Goal: Task Accomplishment & Management: Manage account settings

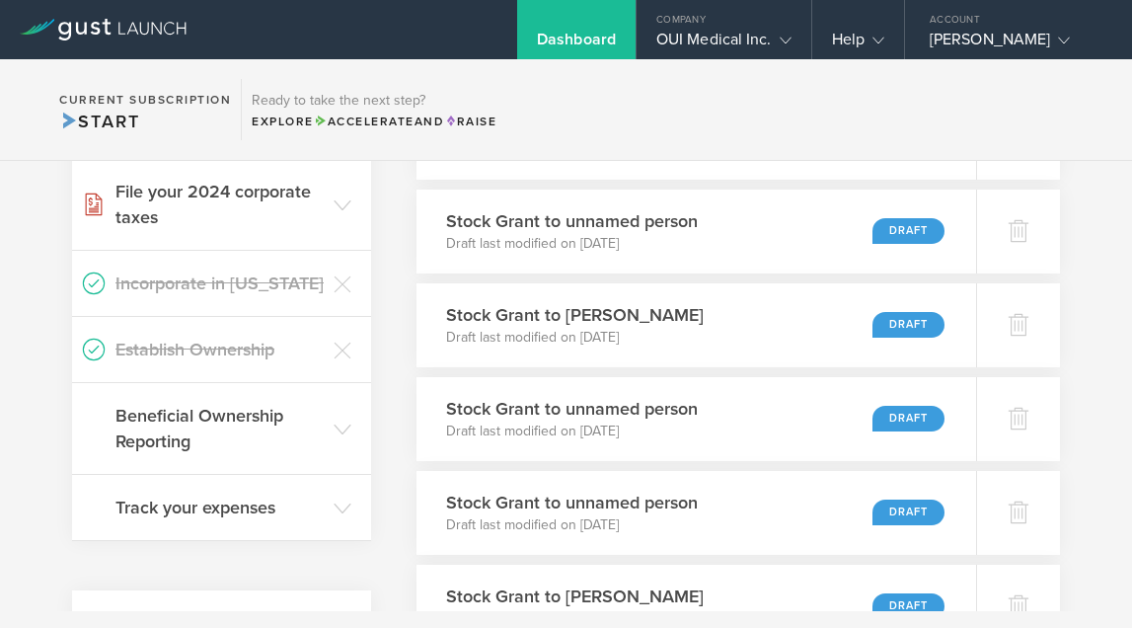
scroll to position [389, 0]
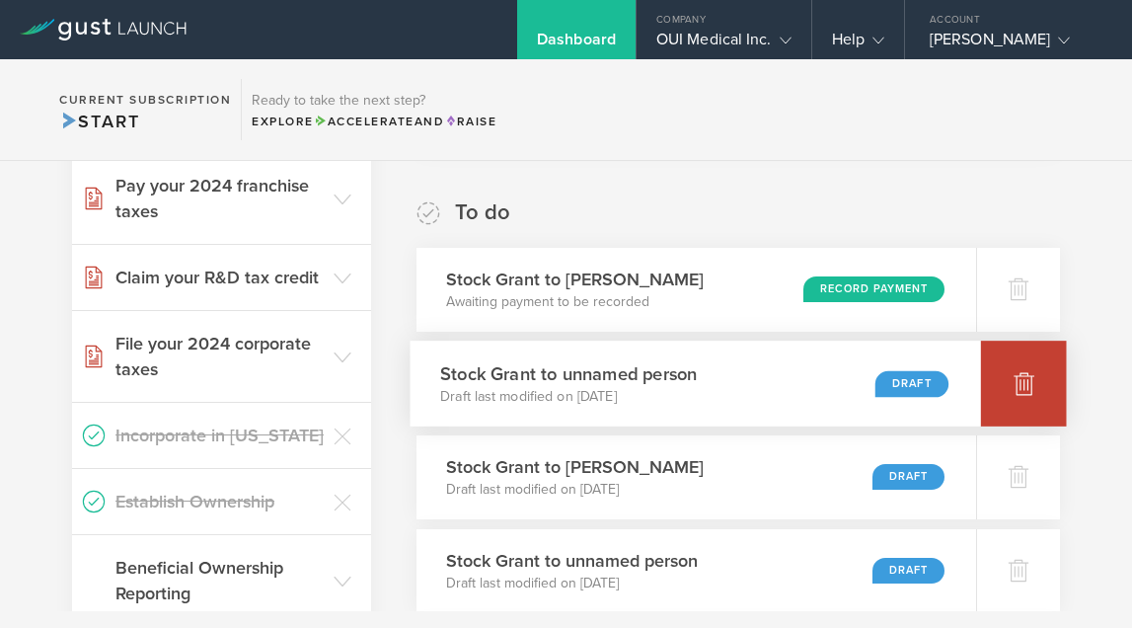
click at [1041, 387] on div at bounding box center [1024, 384] width 86 height 86
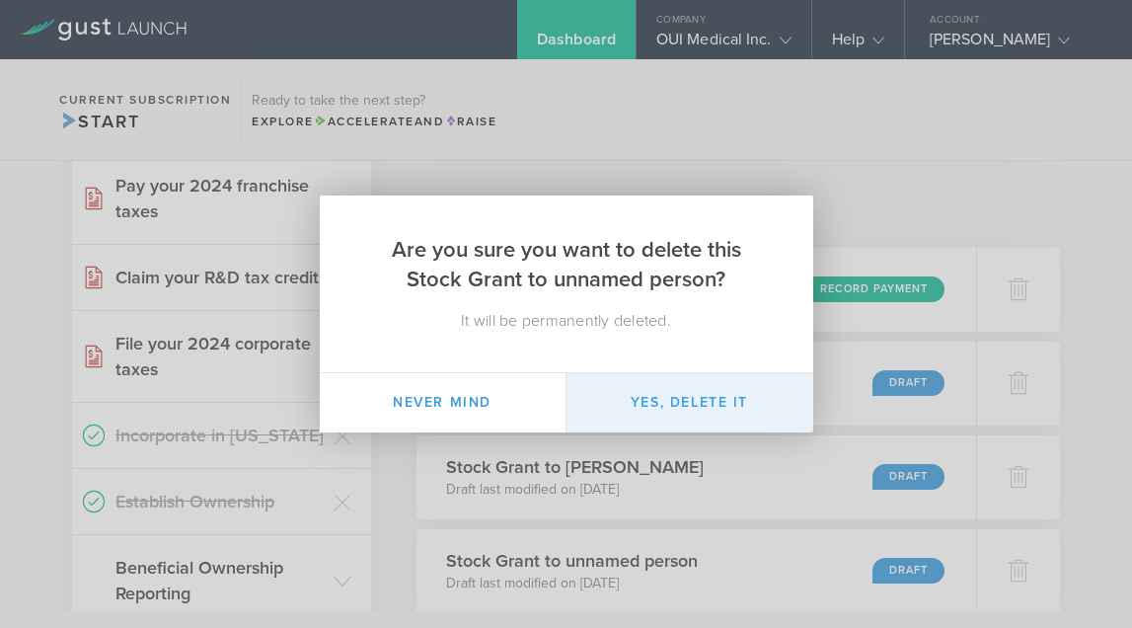
click at [694, 394] on button "Yes, delete it" at bounding box center [690, 402] width 247 height 59
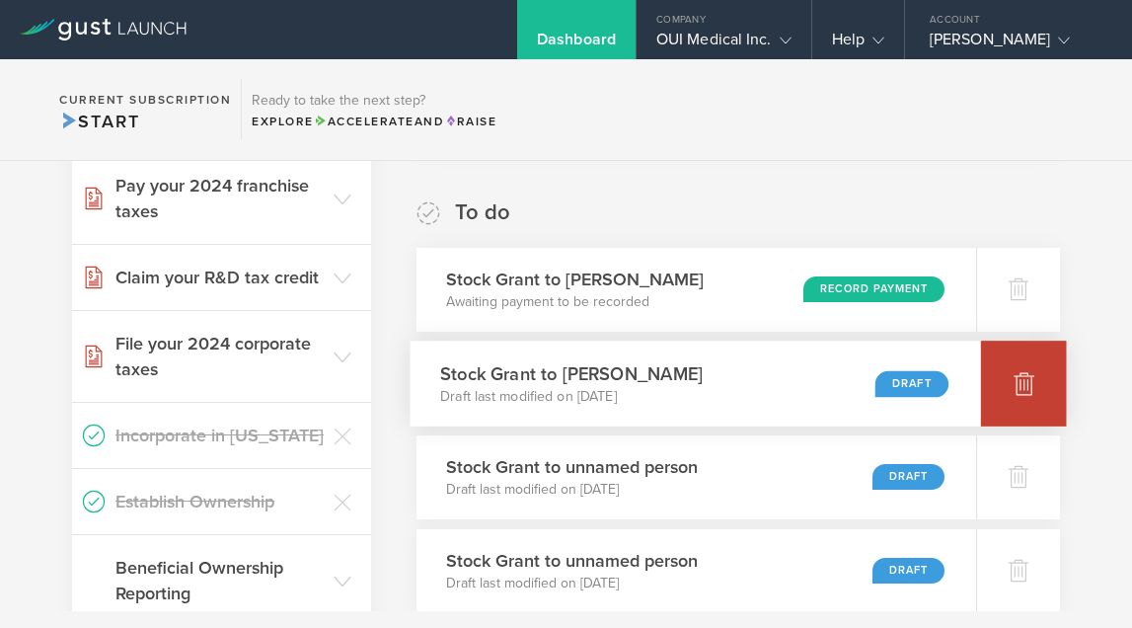
click at [1027, 368] on div at bounding box center [1024, 384] width 86 height 86
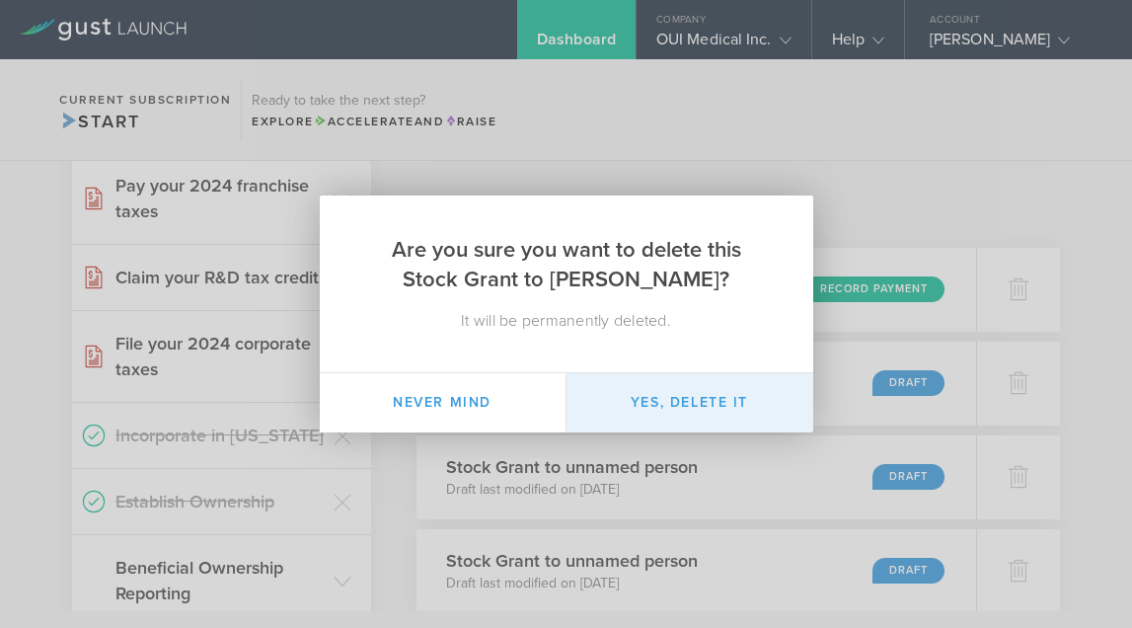
click at [676, 404] on button "Yes, delete it" at bounding box center [690, 402] width 247 height 59
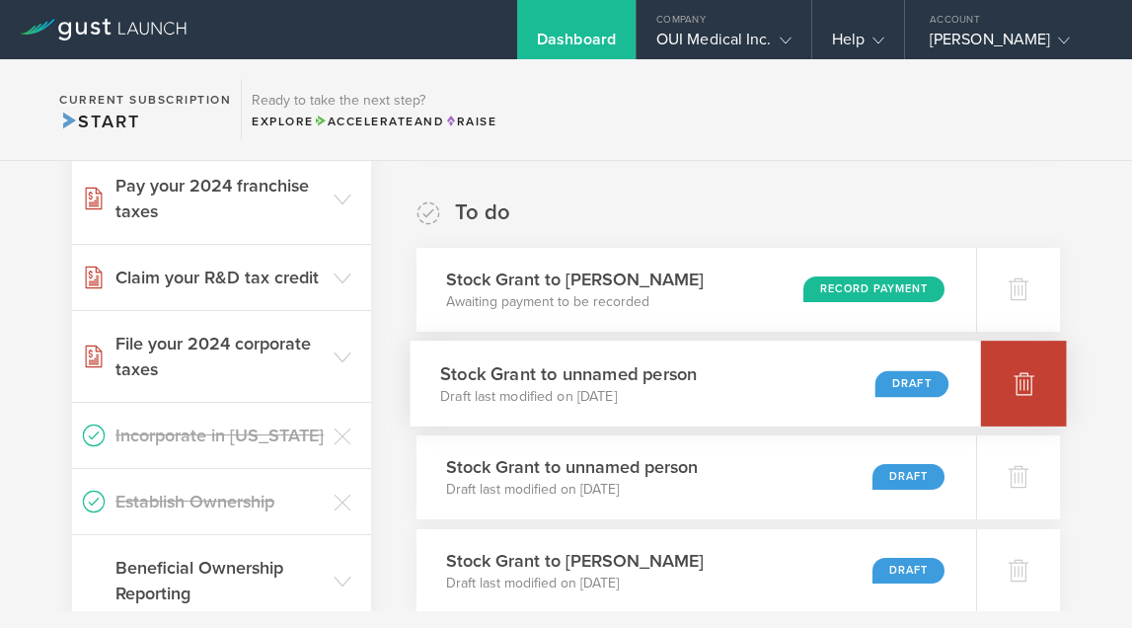
click at [1023, 399] on div at bounding box center [1024, 384] width 86 height 86
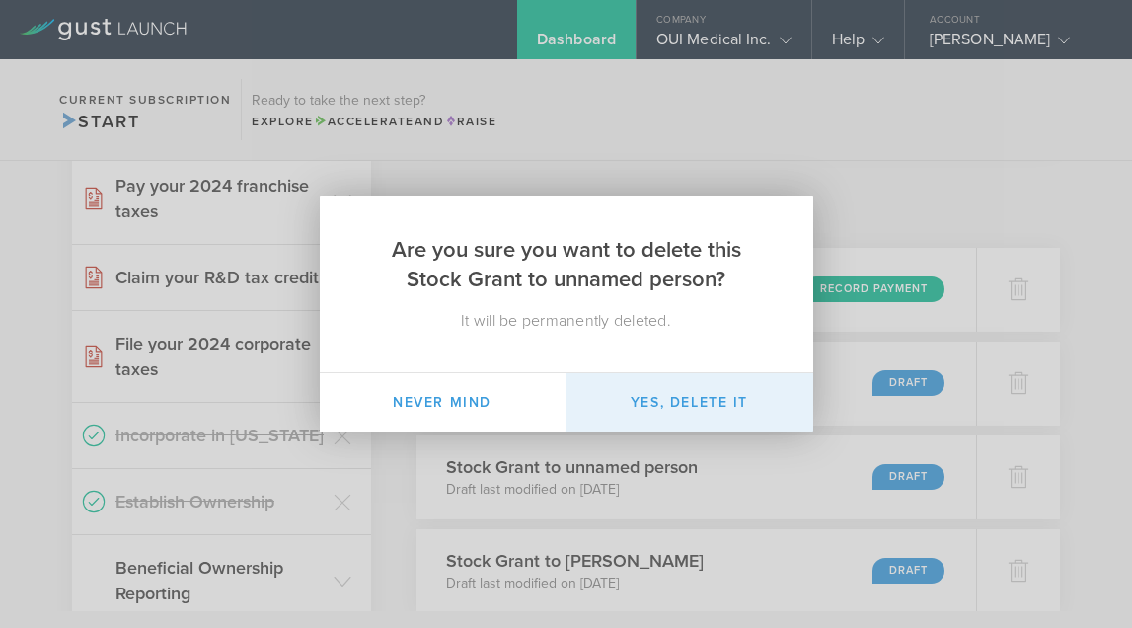
click at [662, 412] on button "Yes, delete it" at bounding box center [690, 402] width 247 height 59
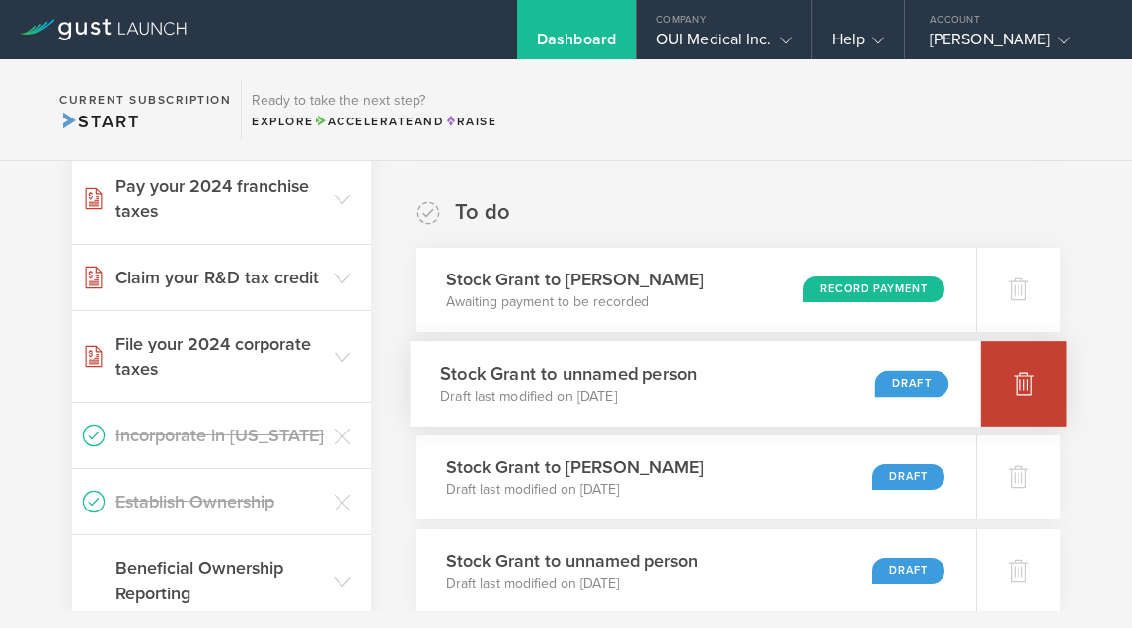
click at [1019, 396] on div at bounding box center [1024, 384] width 86 height 86
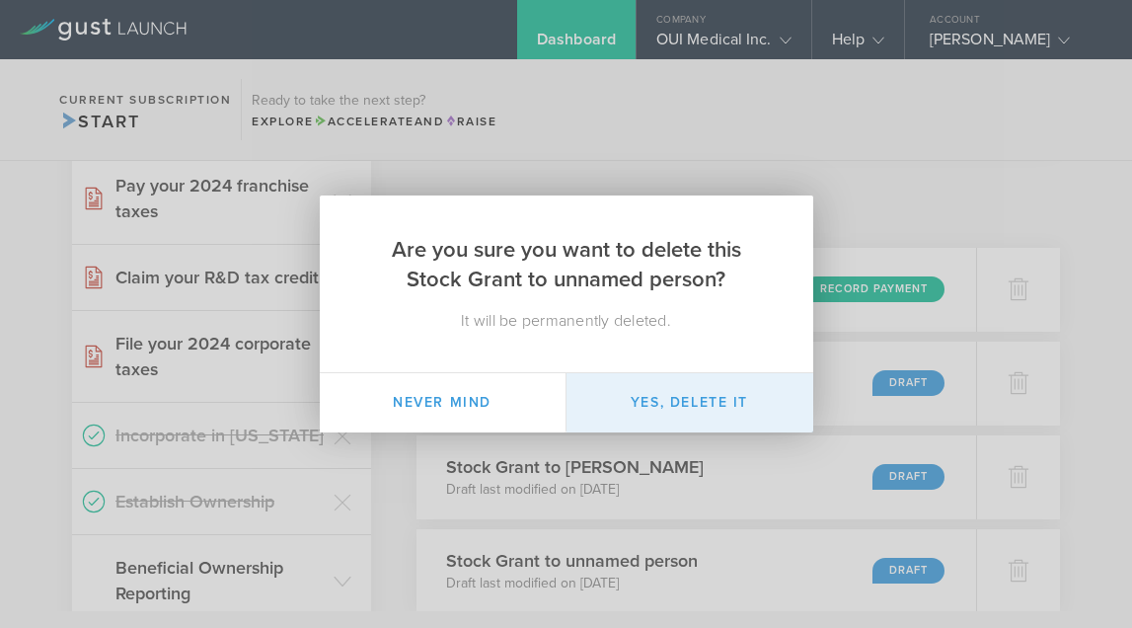
click at [695, 410] on button "Yes, delete it" at bounding box center [690, 402] width 247 height 59
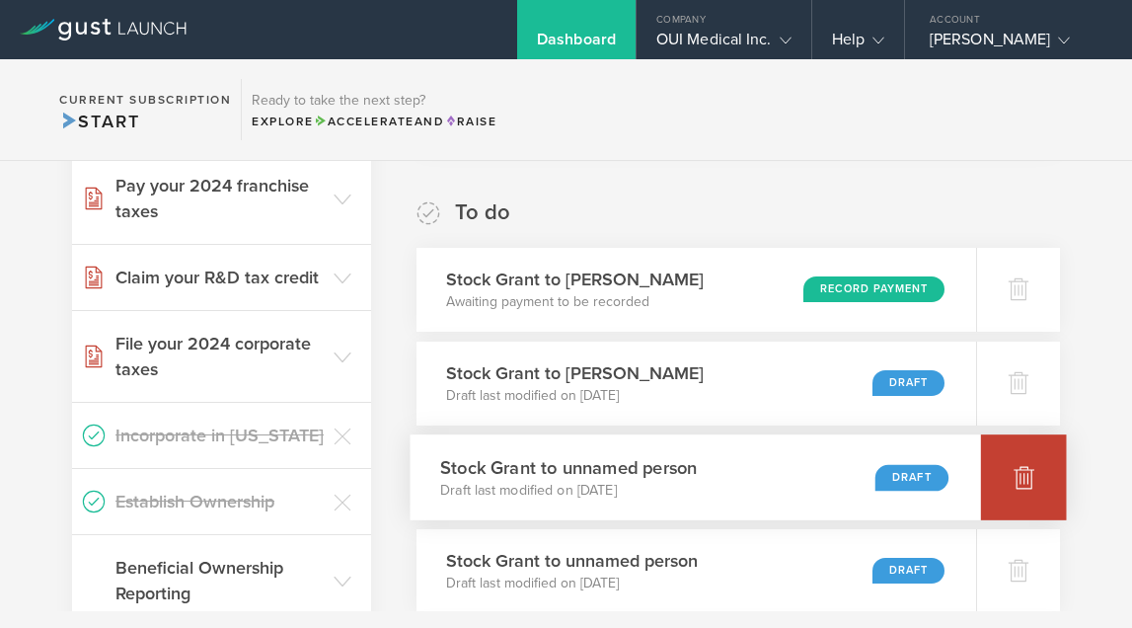
click at [1030, 492] on div at bounding box center [1024, 477] width 86 height 86
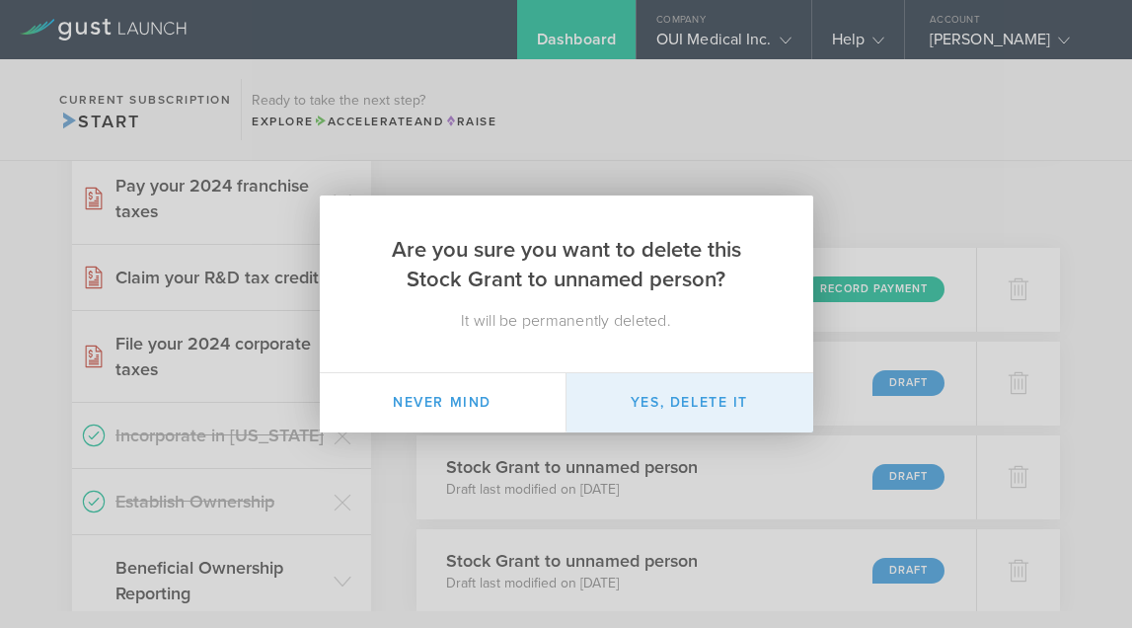
click at [714, 408] on button "Yes, delete it" at bounding box center [690, 402] width 247 height 59
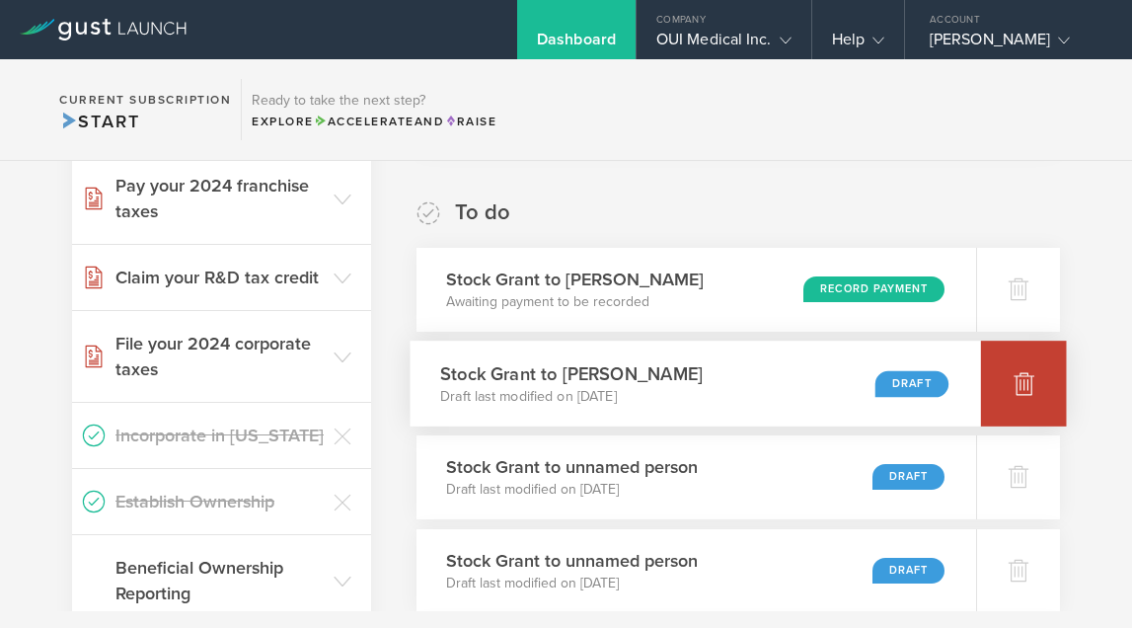
click at [1016, 386] on icon at bounding box center [1024, 383] width 24 height 24
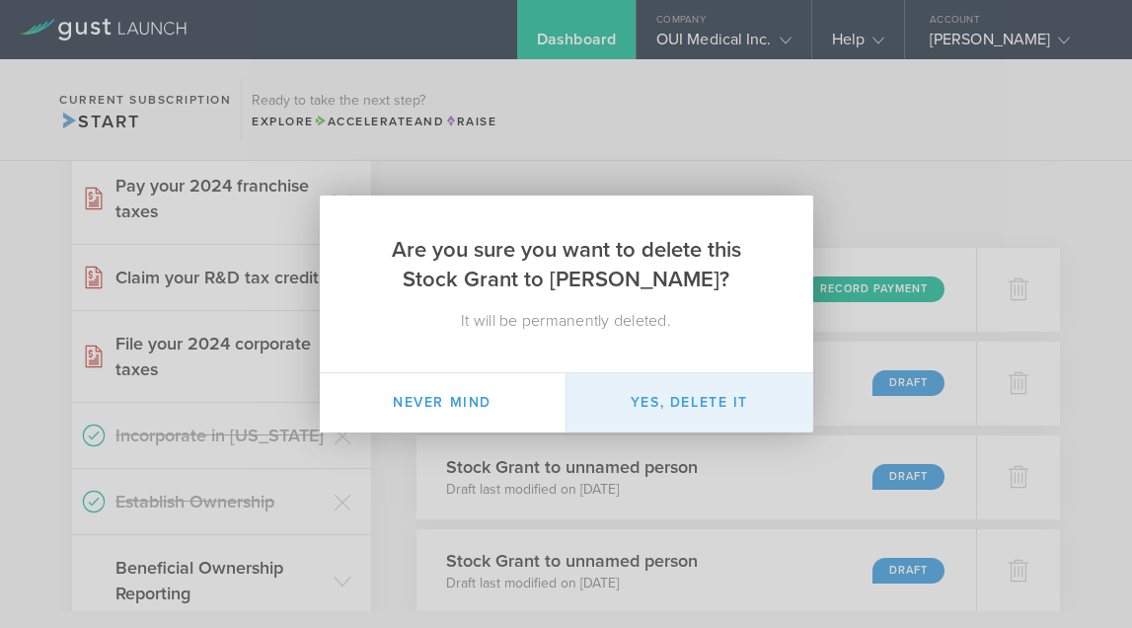
click at [714, 410] on button "Yes, delete it" at bounding box center [690, 402] width 247 height 59
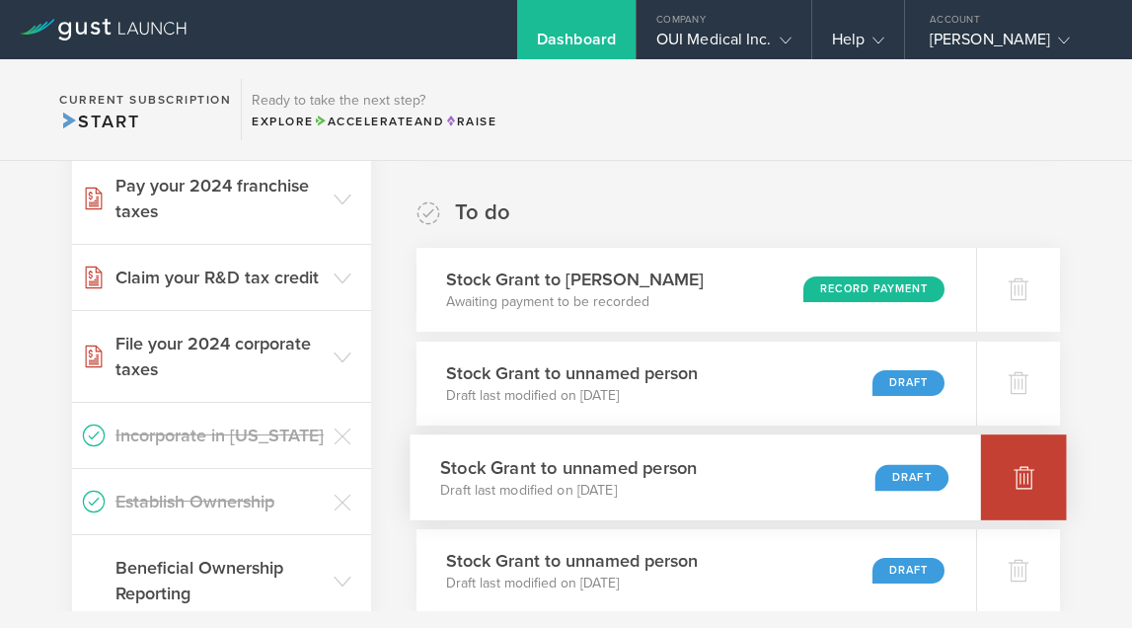
click at [1042, 484] on div at bounding box center [1024, 477] width 86 height 86
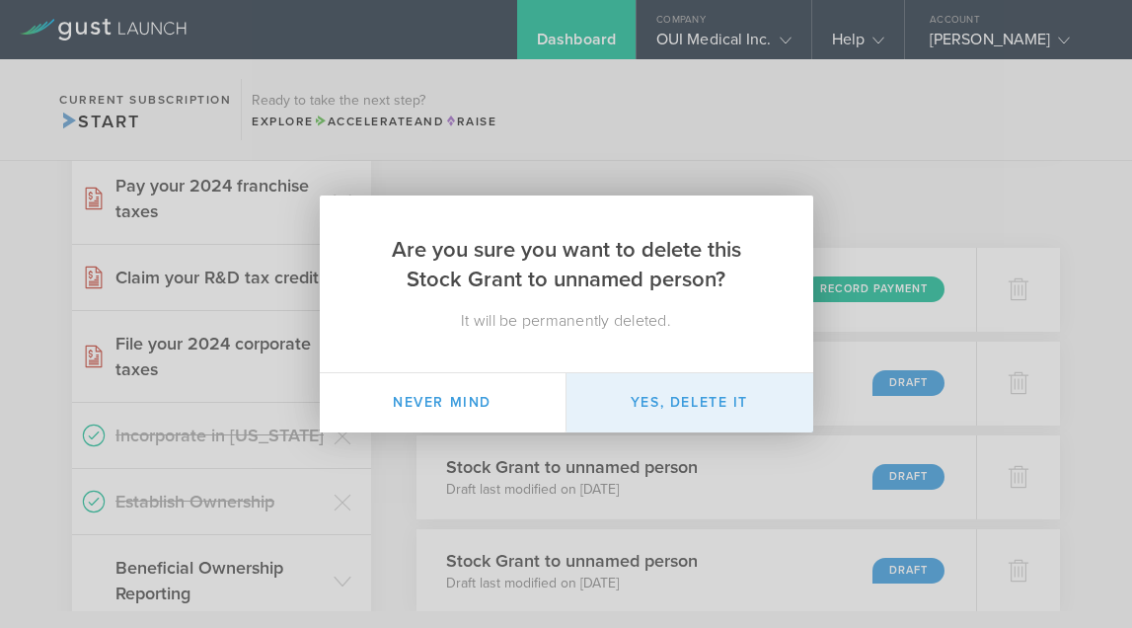
click at [733, 411] on button "Yes, delete it" at bounding box center [690, 402] width 247 height 59
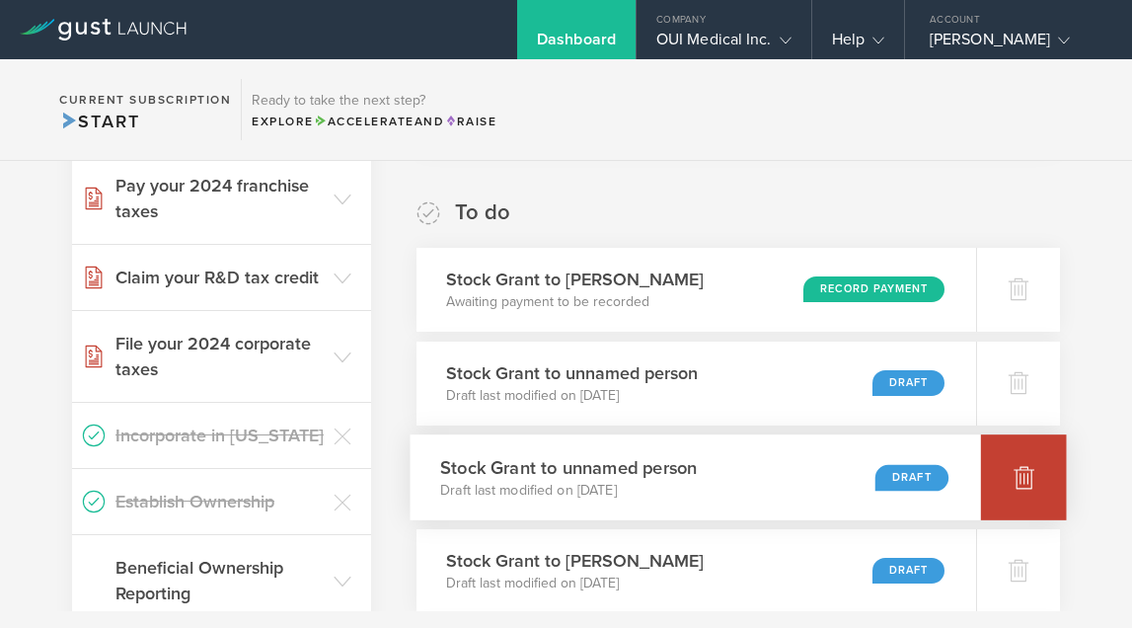
click at [1023, 492] on div at bounding box center [1024, 477] width 86 height 86
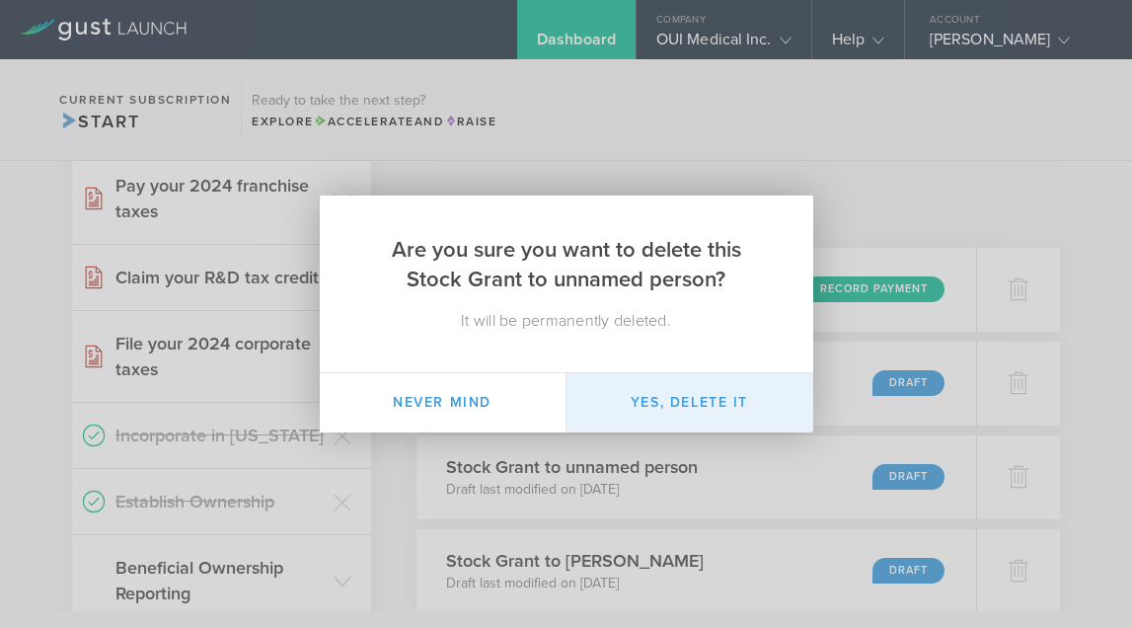
click at [729, 412] on button "Yes, delete it" at bounding box center [690, 402] width 247 height 59
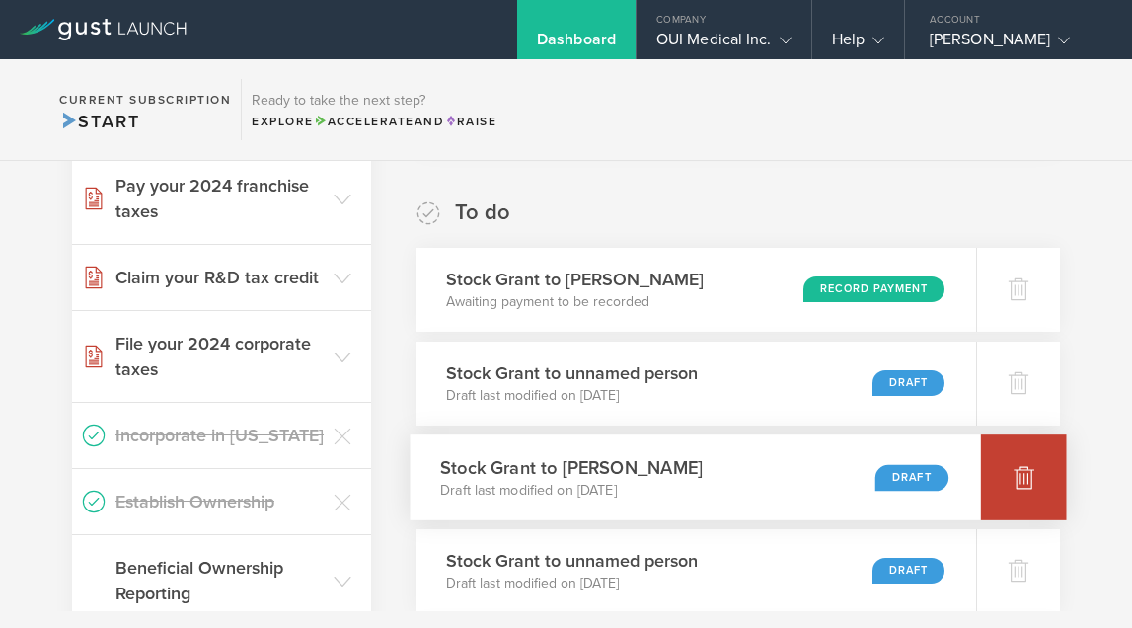
click at [1031, 482] on icon at bounding box center [1024, 478] width 21 height 19
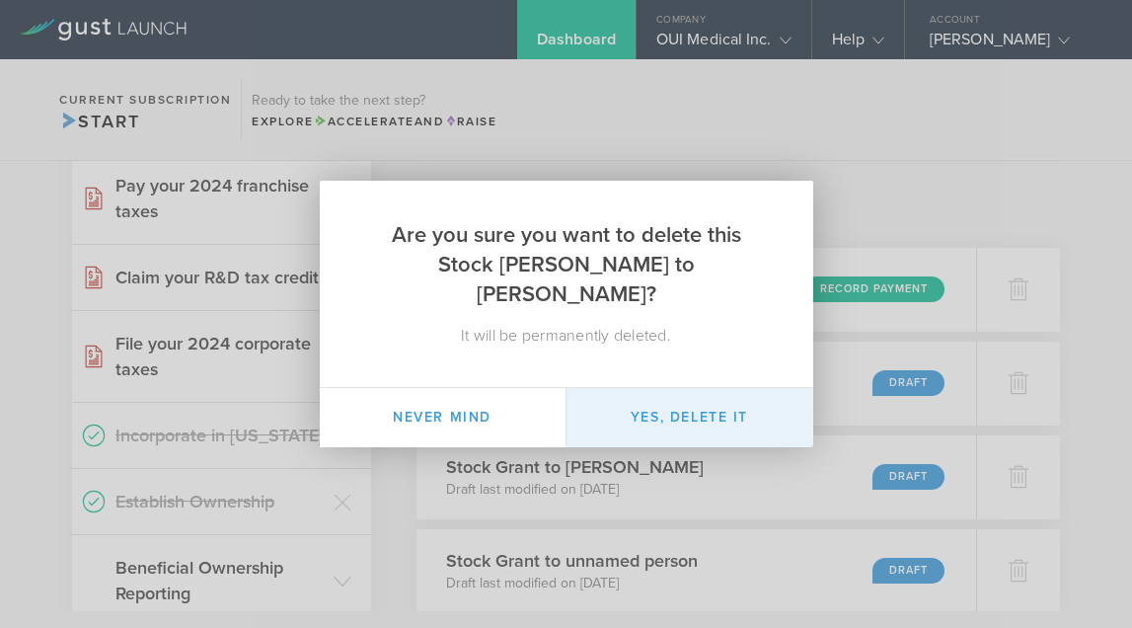
click at [740, 419] on button "Yes, delete it" at bounding box center [690, 417] width 247 height 59
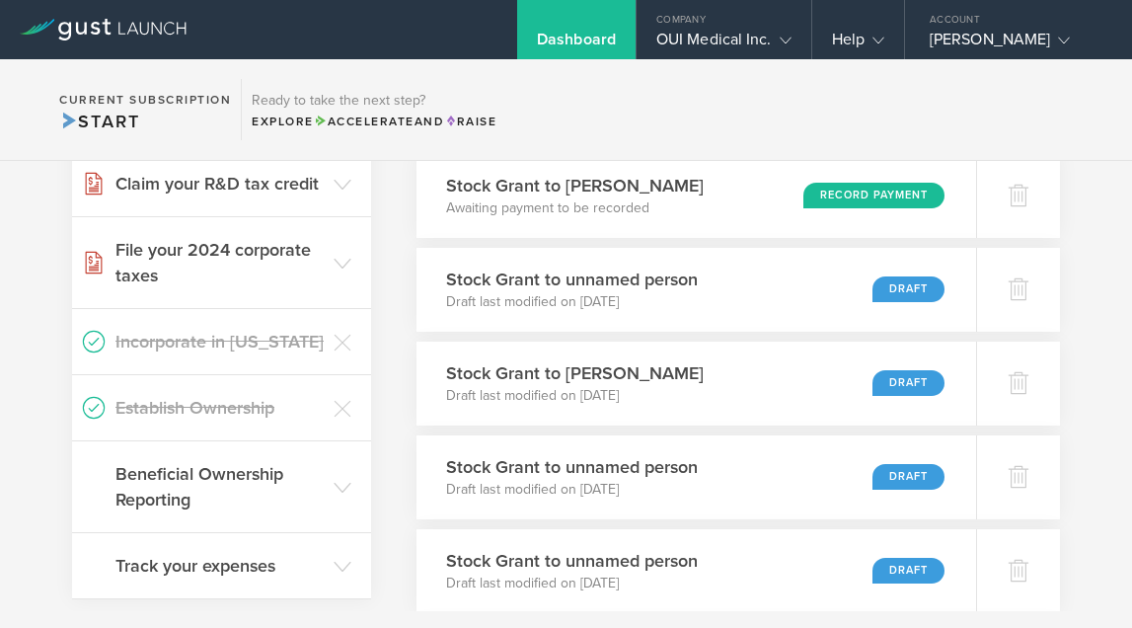
scroll to position [531, 0]
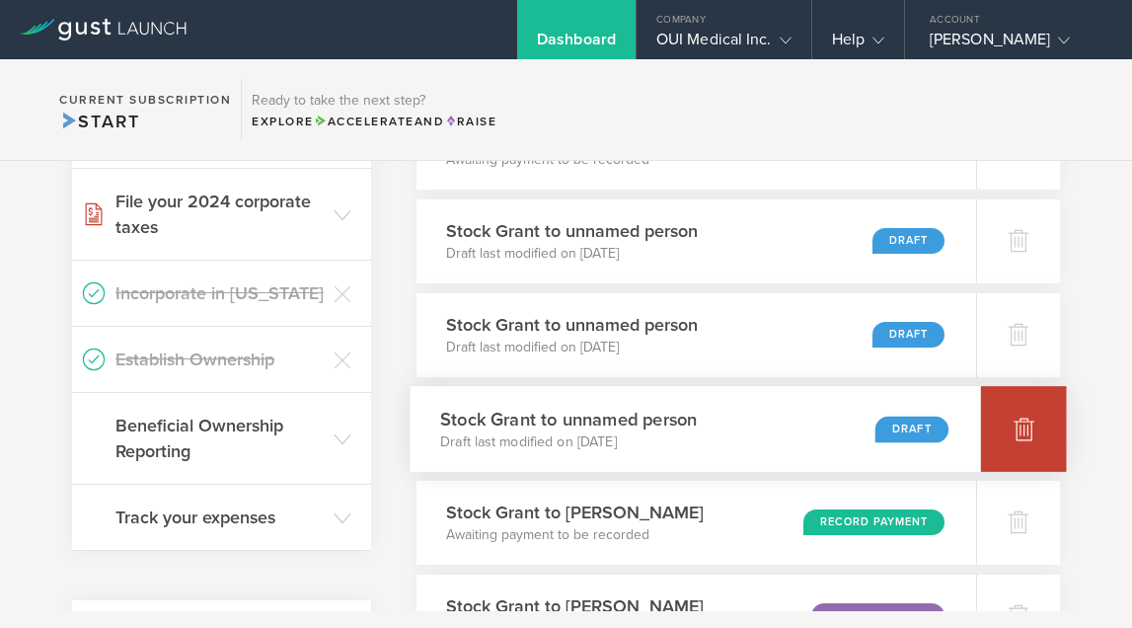
click at [1032, 437] on icon at bounding box center [1024, 430] width 21 height 19
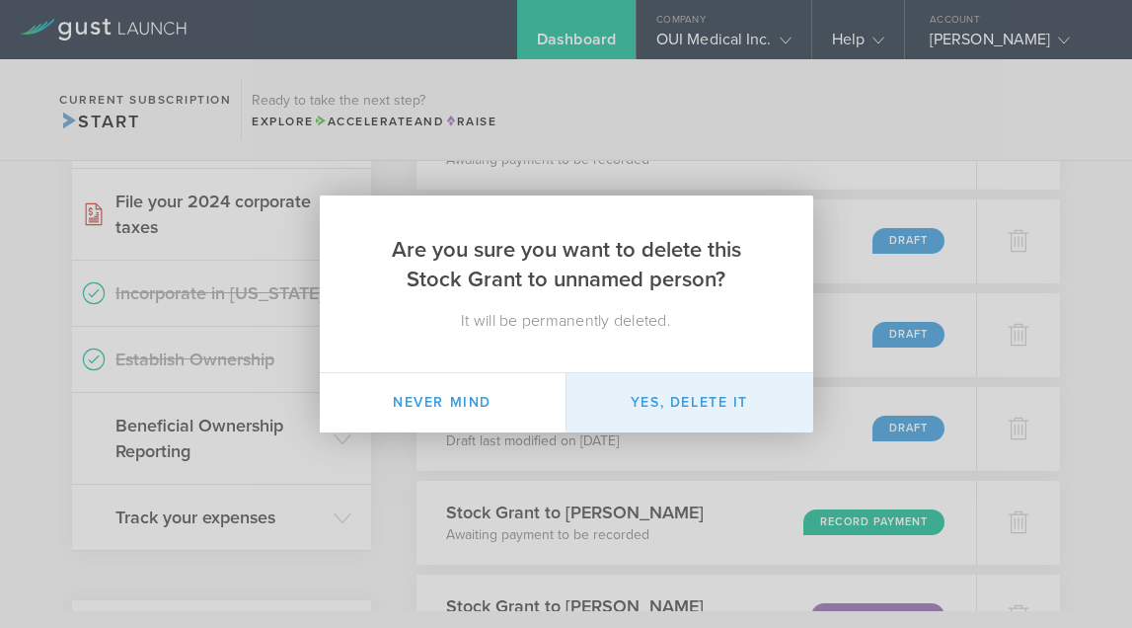
click at [709, 400] on button "Yes, delete it" at bounding box center [690, 402] width 247 height 59
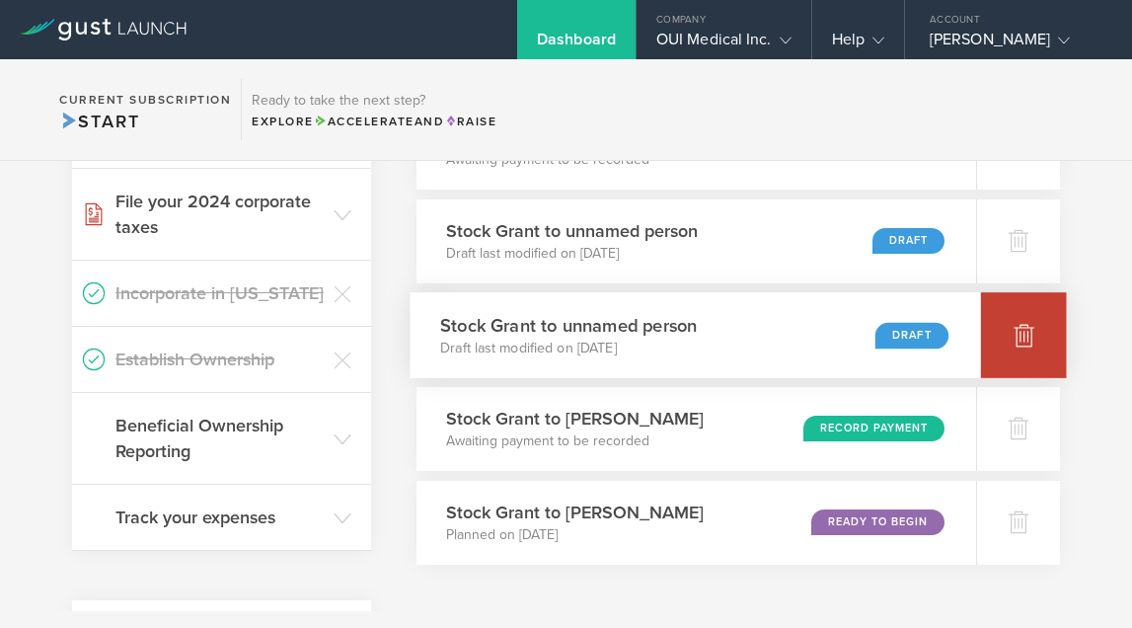
click at [1040, 344] on div at bounding box center [1024, 335] width 86 height 86
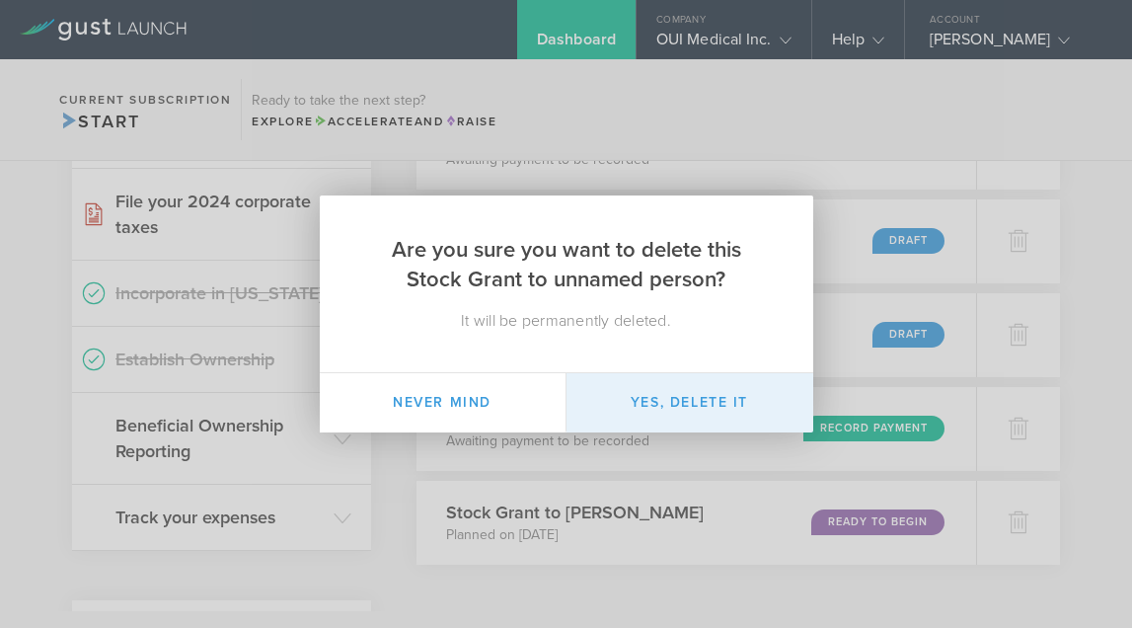
click at [661, 416] on button "Yes, delete it" at bounding box center [690, 402] width 247 height 59
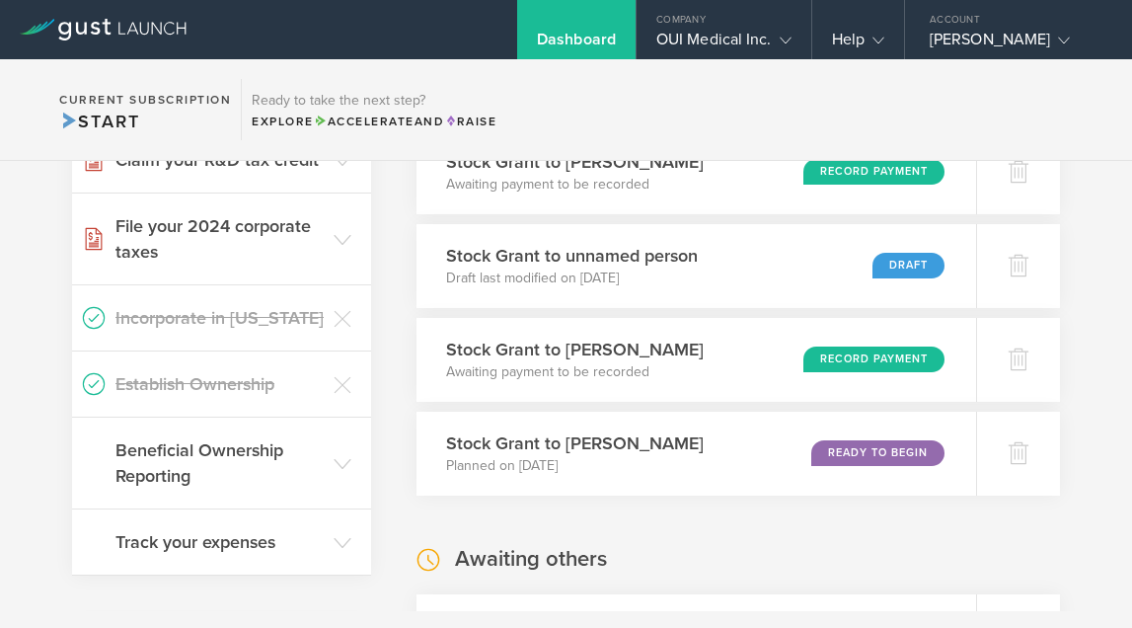
scroll to position [505, 0]
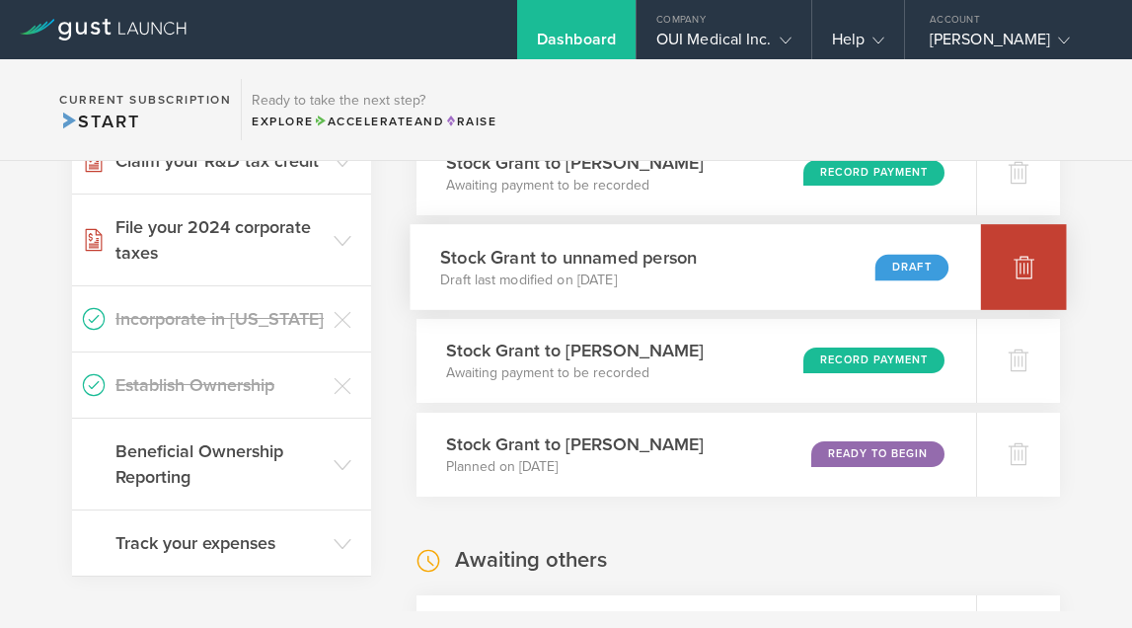
click at [1021, 274] on icon at bounding box center [1024, 268] width 21 height 19
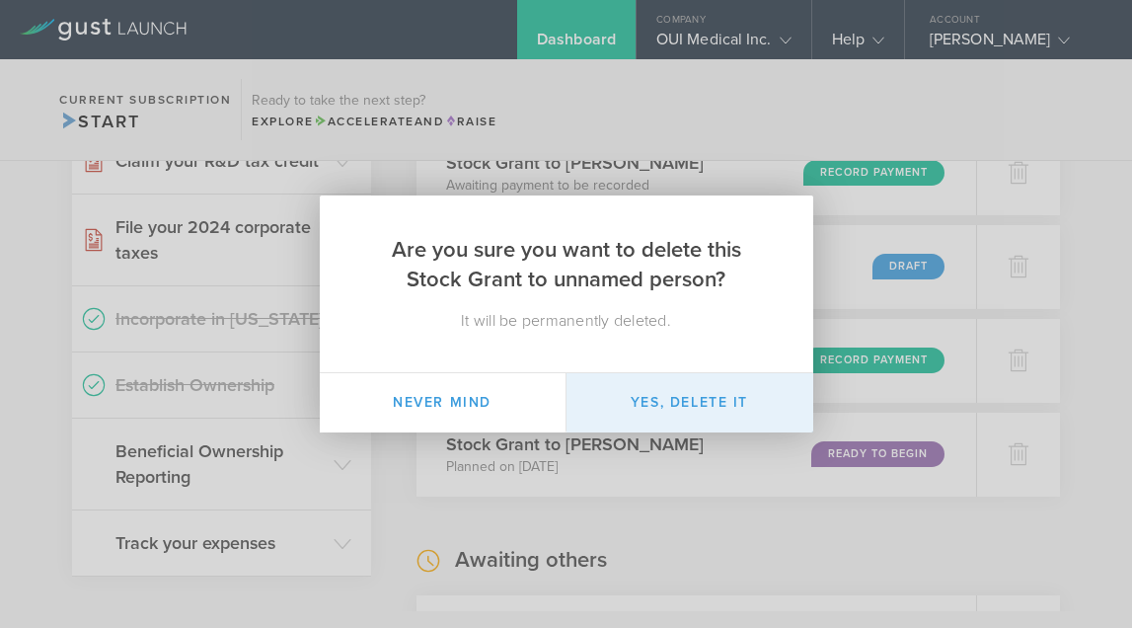
click at [689, 410] on button "Yes, delete it" at bounding box center [690, 402] width 247 height 59
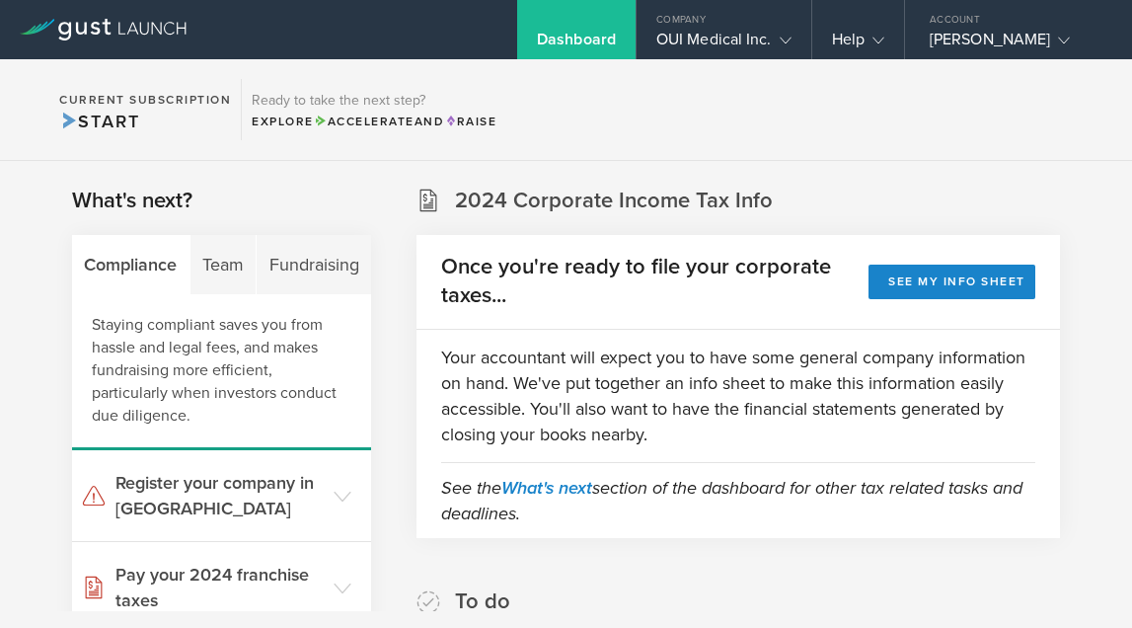
scroll to position [0, 0]
click at [769, 41] on div "OUI Medical Inc." at bounding box center [724, 45] width 135 height 30
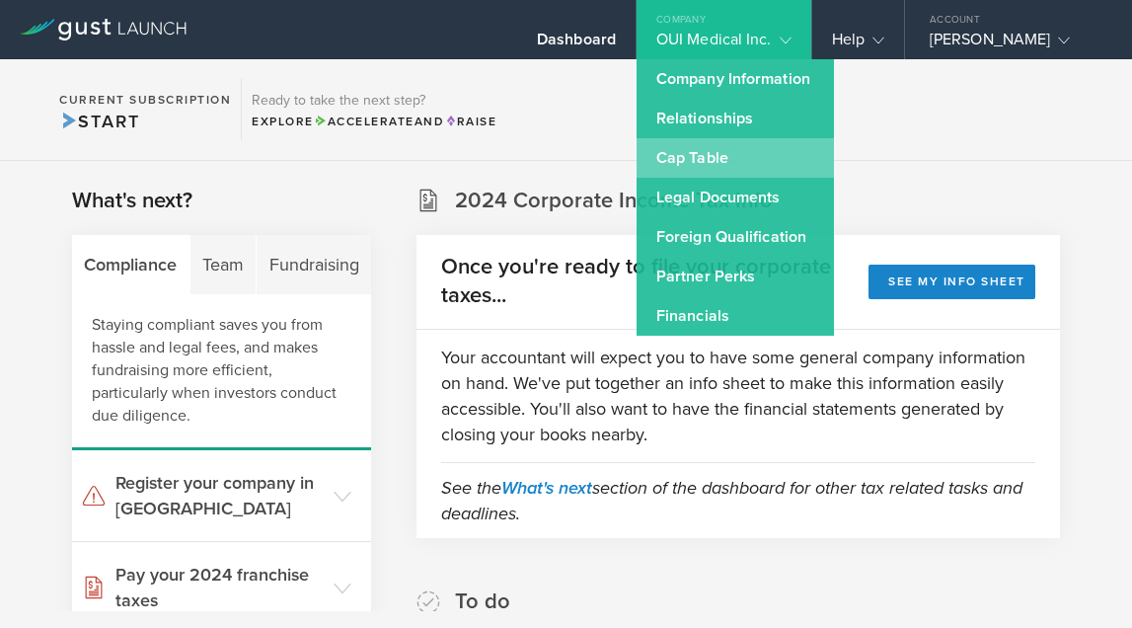
click at [760, 152] on link "Cap Table" at bounding box center [735, 157] width 197 height 39
